Goal: Task Accomplishment & Management: Complete application form

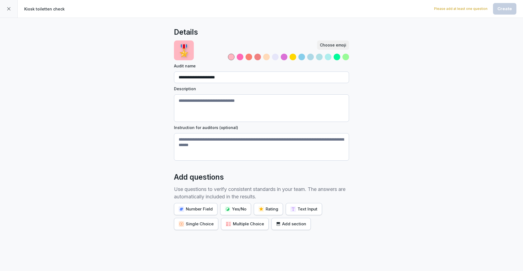
click at [7, 9] on icon at bounding box center [9, 9] width 4 height 4
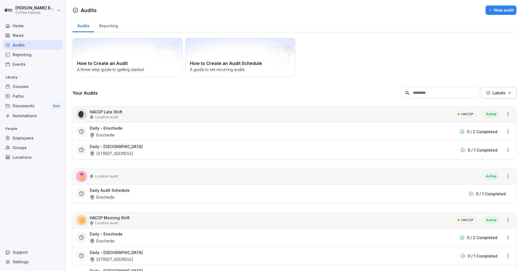
click at [7, 9] on html "[PERSON_NAME] Coffee Fellows Home News Audits Reporting Events Library Courses …" at bounding box center [261, 135] width 523 height 271
click at [34, 138] on div "Employees" at bounding box center [33, 138] width 60 height 10
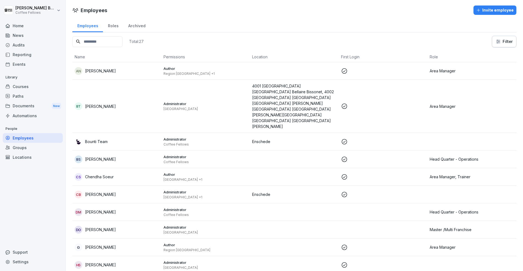
click at [11, 21] on div at bounding box center [33, 19] width 60 height 3
click at [13, 24] on div "Home" at bounding box center [33, 26] width 60 height 10
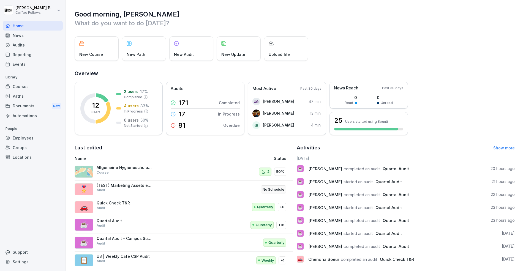
click at [22, 51] on div "Reporting" at bounding box center [33, 55] width 60 height 10
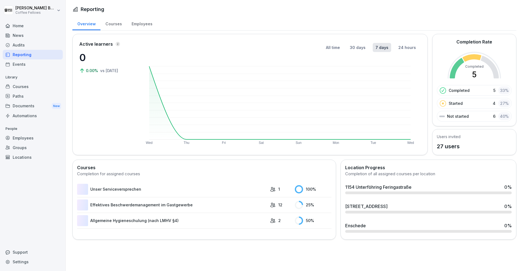
click at [21, 46] on div "Audits" at bounding box center [33, 45] width 60 height 10
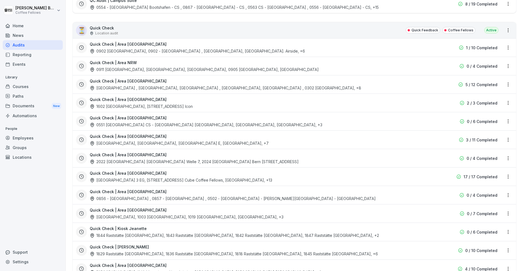
scroll to position [594, 0]
click at [17, 139] on div "Employees" at bounding box center [33, 138] width 60 height 10
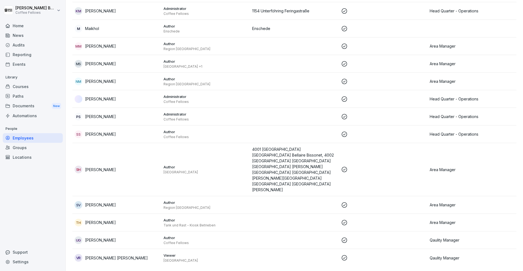
scroll to position [6, 0]
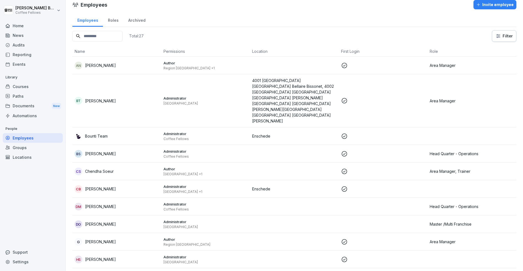
click at [502, 4] on div "Invite employee" at bounding box center [494, 5] width 37 height 6
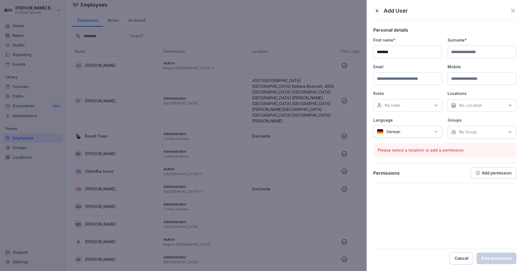
type input "*******"
type input "**********"
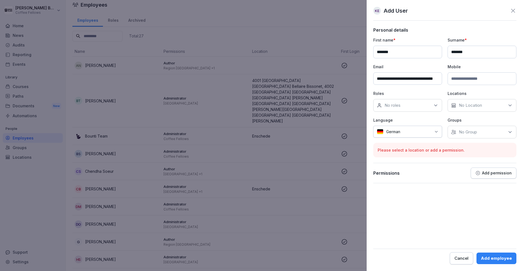
click at [405, 103] on div "No roles" at bounding box center [407, 105] width 69 height 13
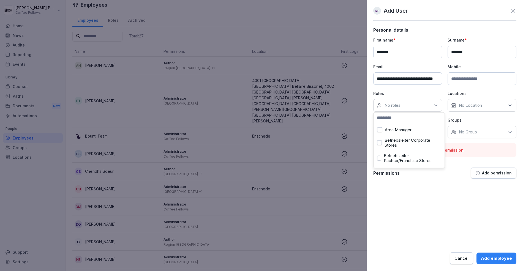
scroll to position [51, 0]
click at [395, 160] on label "Trainer" at bounding box center [391, 161] width 13 height 5
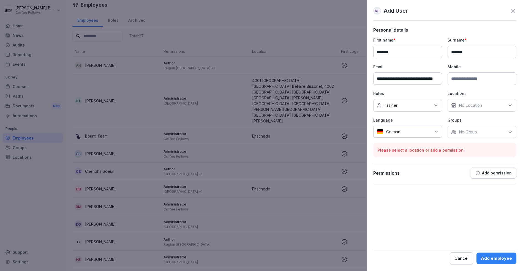
click at [471, 105] on p "No Location" at bounding box center [470, 106] width 23 height 6
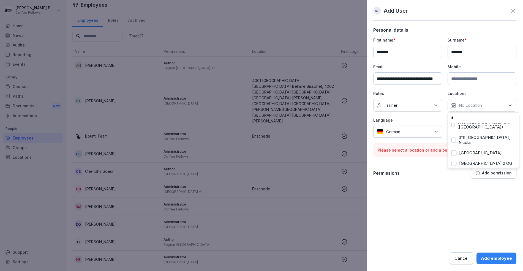
scroll to position [0, 0]
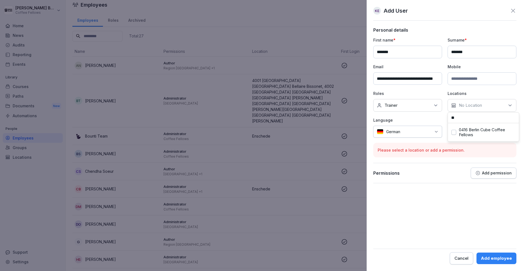
type input "*"
click at [433, 189] on form "**********" at bounding box center [444, 145] width 143 height 237
click at [470, 133] on p "No Group" at bounding box center [468, 132] width 18 height 6
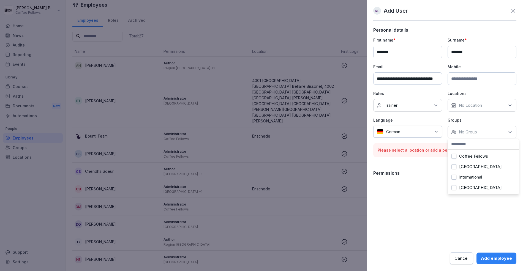
click at [471, 154] on label "Coffee Fellows" at bounding box center [473, 156] width 29 height 5
click at [437, 212] on form "**********" at bounding box center [444, 145] width 143 height 237
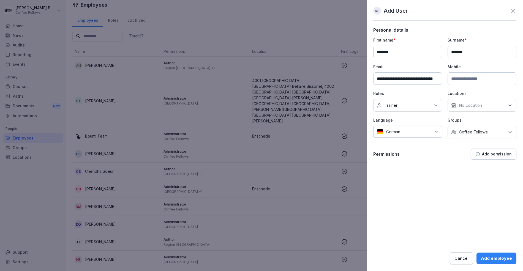
click at [499, 155] on div "Add permission" at bounding box center [493, 154] width 36 height 5
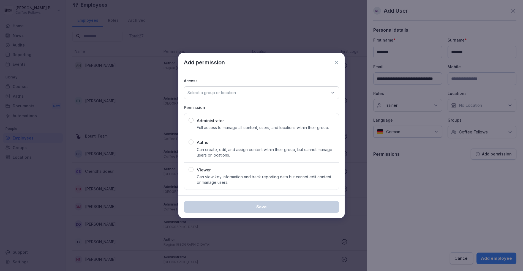
click at [199, 141] on p "Author" at bounding box center [203, 143] width 13 height 6
click at [214, 95] on p "Select a group or location" at bounding box center [211, 93] width 48 height 6
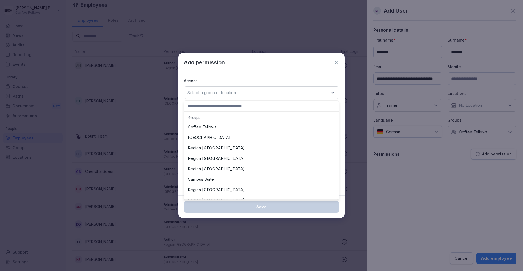
click at [210, 127] on div "Coffee Fellows" at bounding box center [261, 127] width 152 height 10
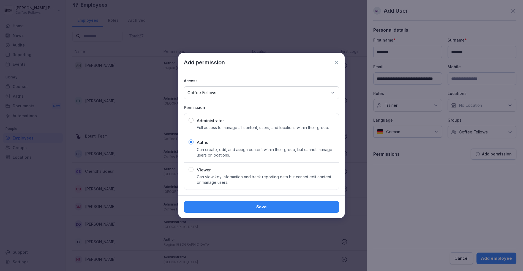
click at [289, 205] on div "Save" at bounding box center [261, 207] width 146 height 6
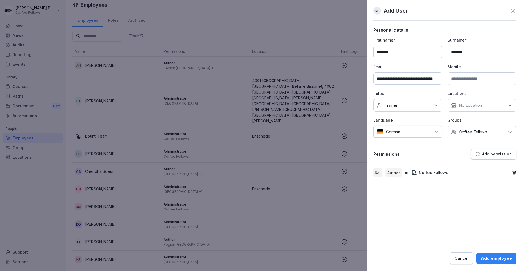
click at [507, 264] on div "**********" at bounding box center [444, 135] width 156 height 271
click at [509, 258] on div "Add employee" at bounding box center [496, 258] width 31 height 6
